Goal: Find specific page/section: Find specific page/section

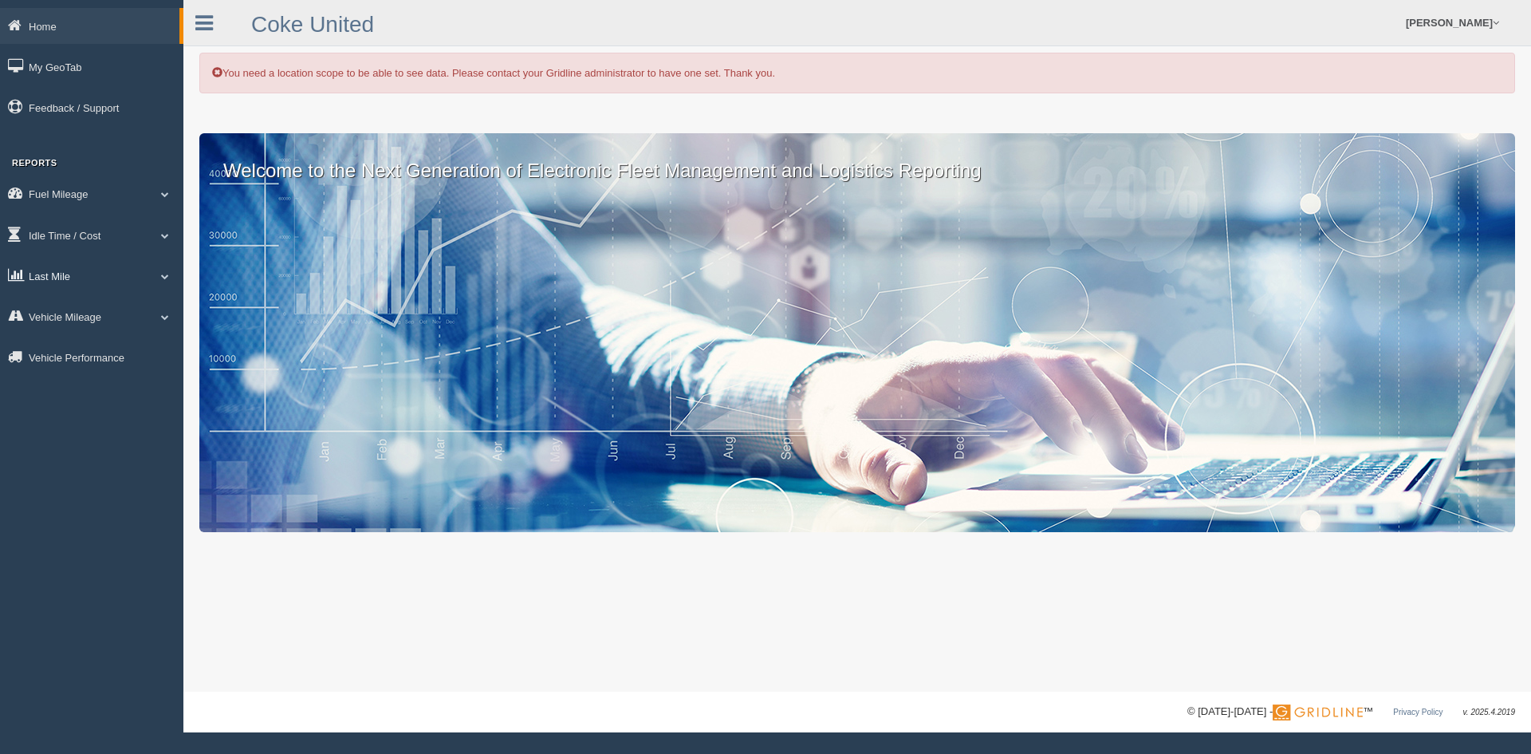
click at [71, 260] on link "Last Mile" at bounding box center [91, 276] width 183 height 36
click at [92, 335] on link "Zone Editor" at bounding box center [104, 340] width 151 height 29
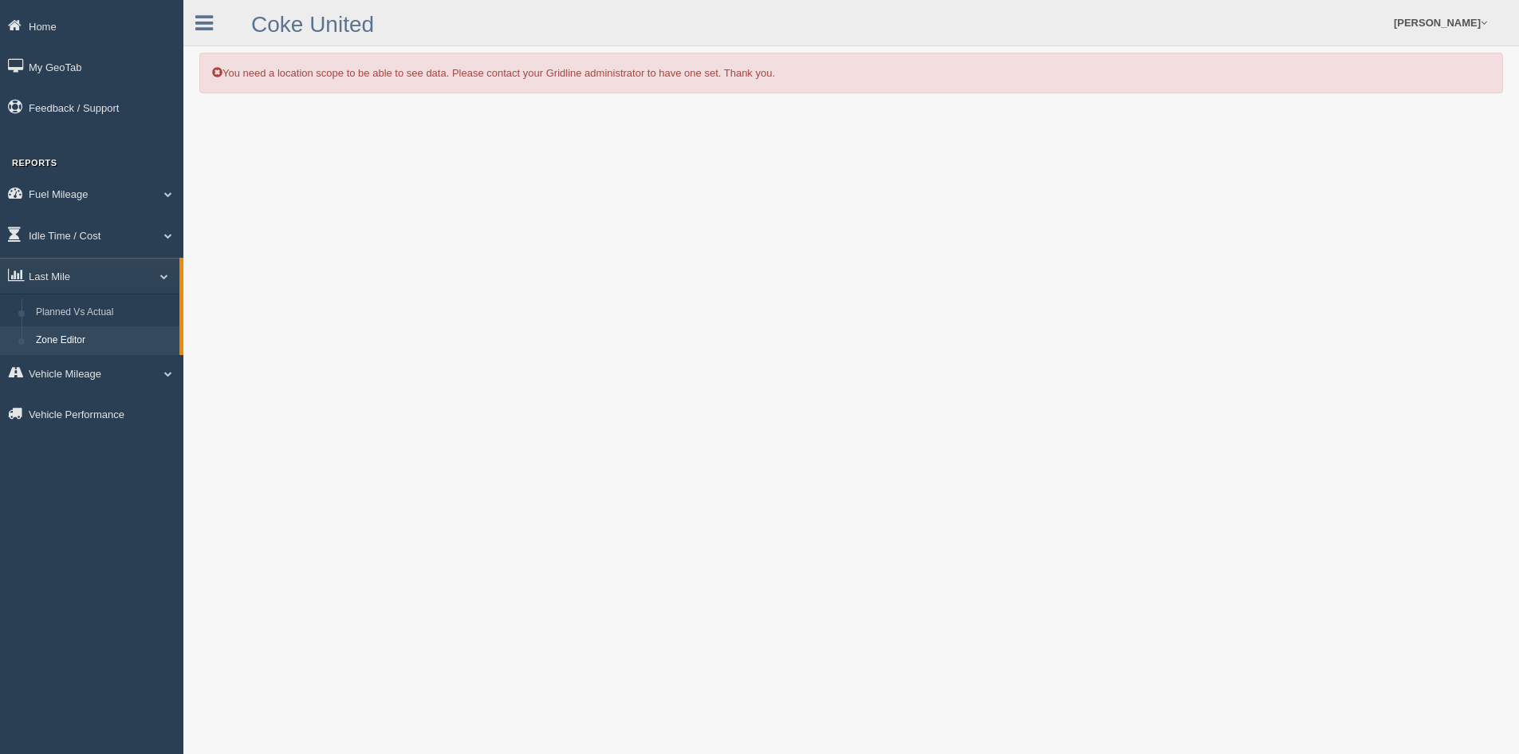
click at [683, 24] on form "[PERSON_NAME] Feedback/Support Log Off" at bounding box center [1052, 22] width 935 height 45
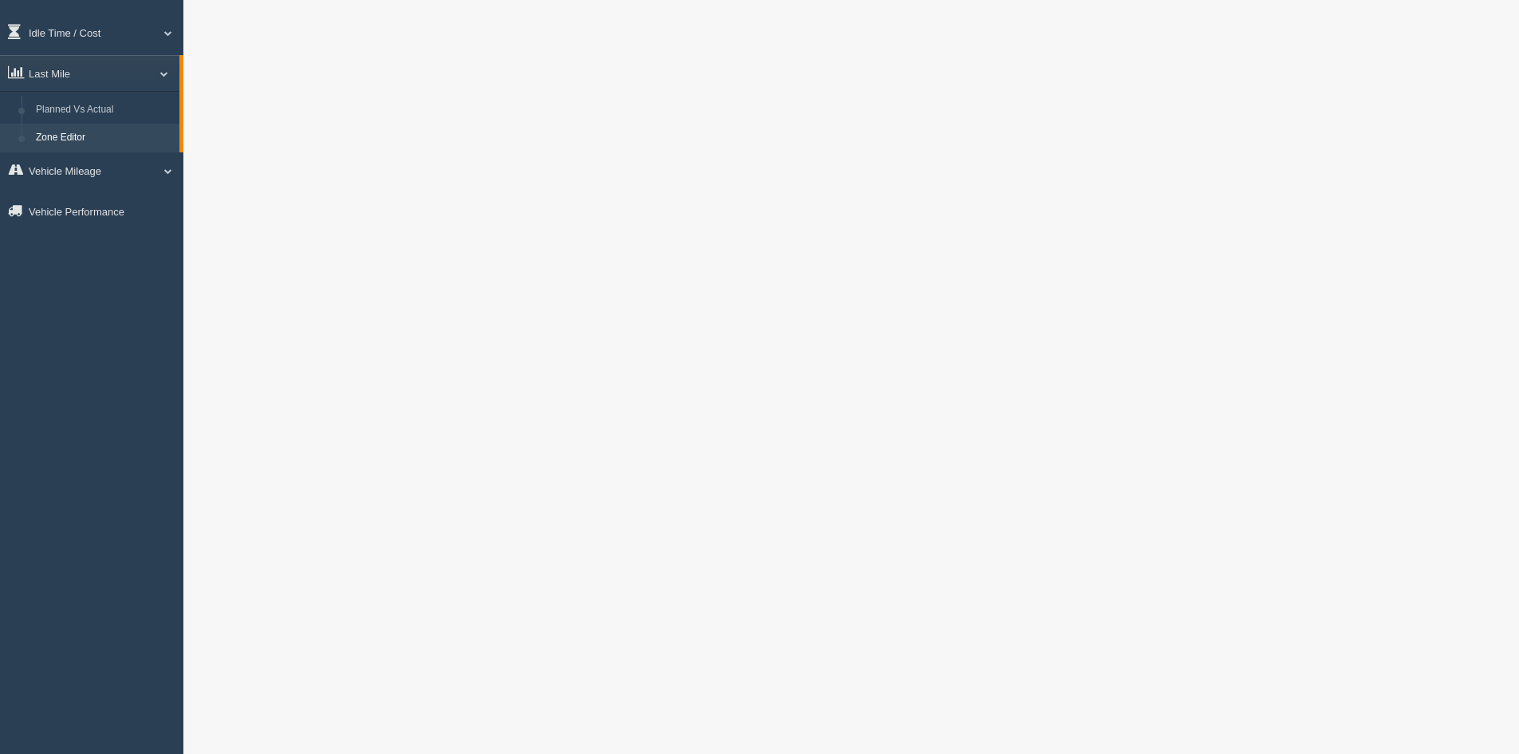
scroll to position [239, 0]
click at [93, 69] on link "Planned Vs Actual" at bounding box center [104, 73] width 151 height 29
